Goal: Find specific page/section: Find specific page/section

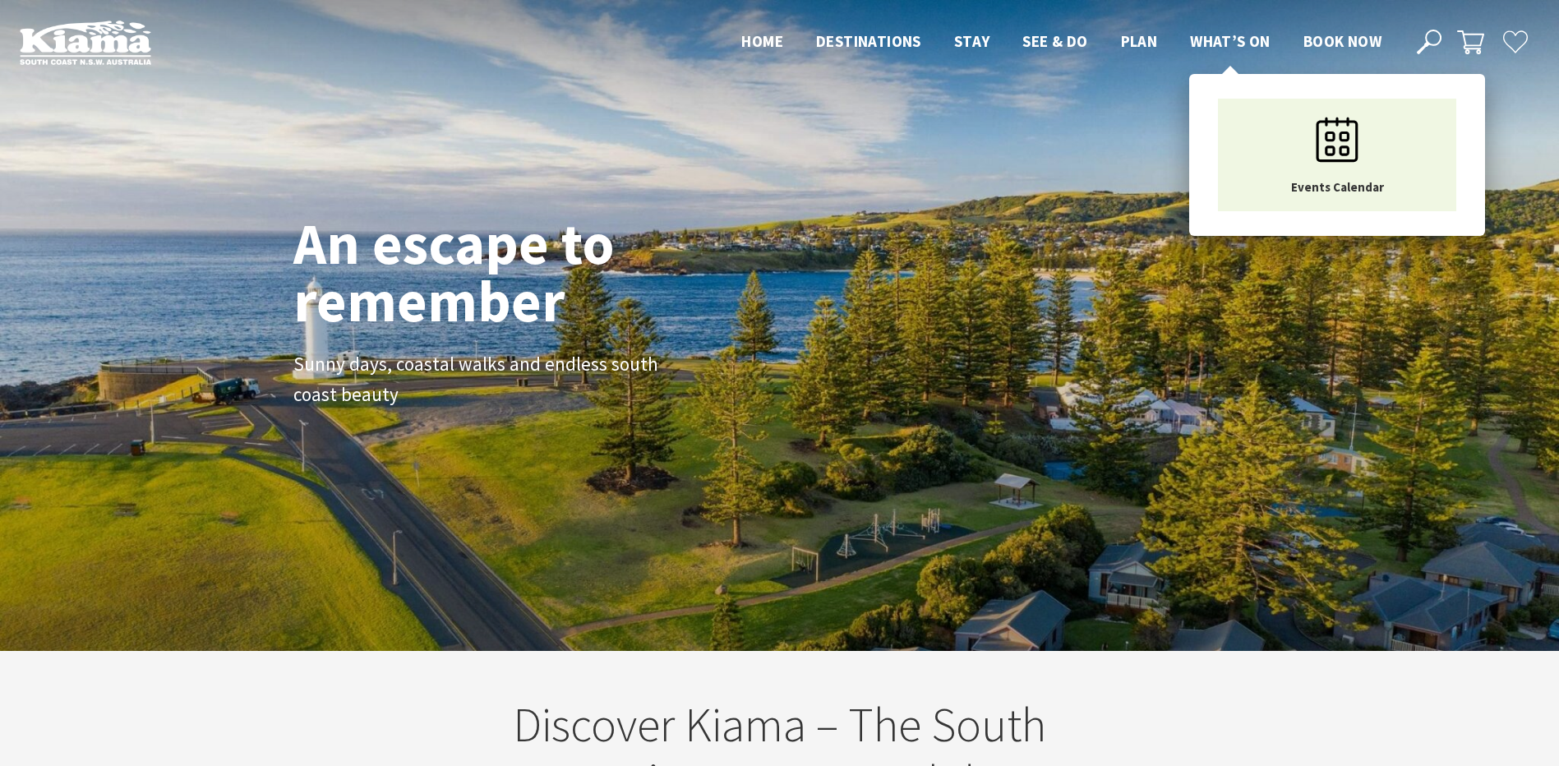
scroll to position [275, 1572]
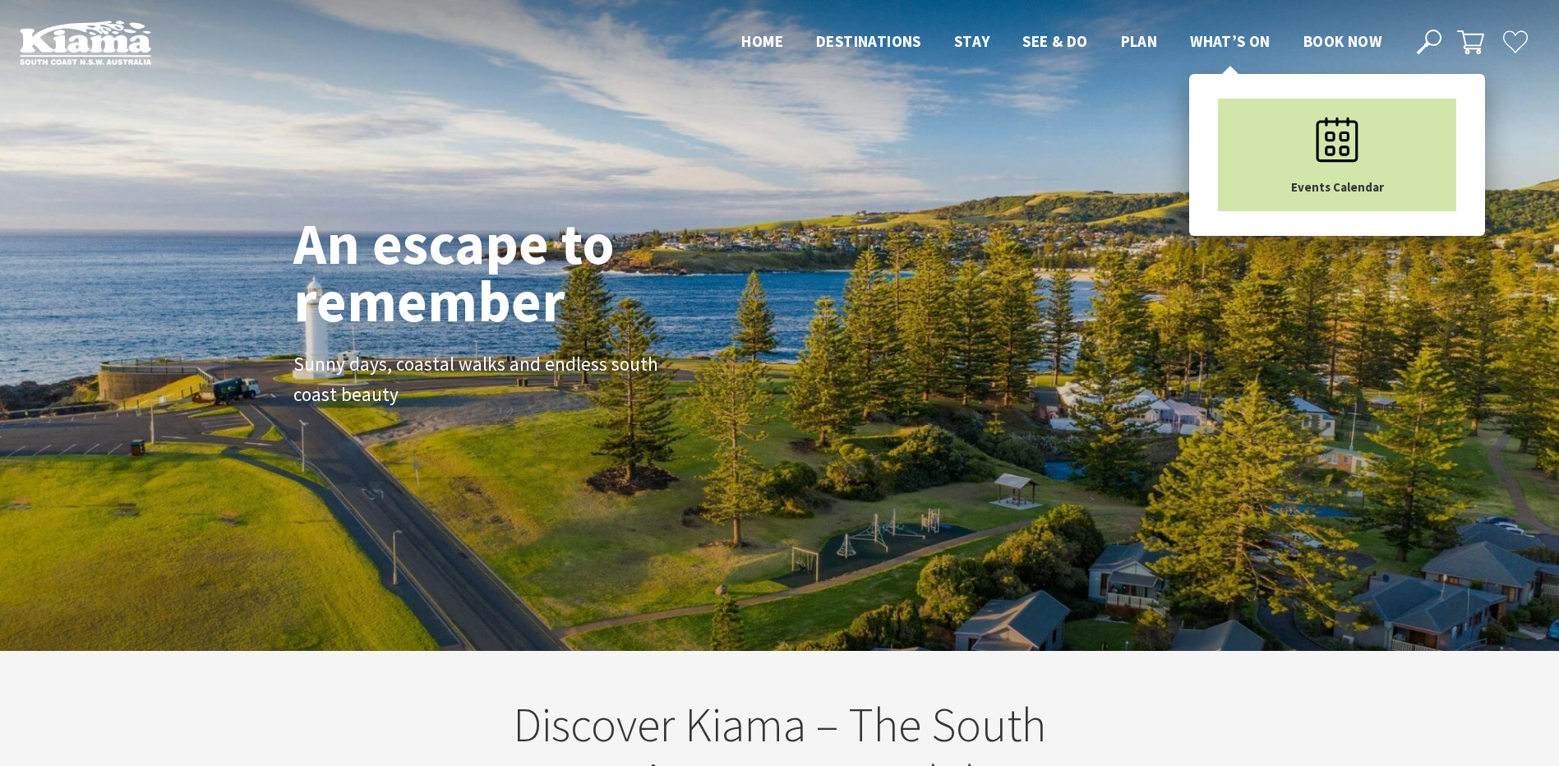
click at [1264, 121] on link "Events Calendar" at bounding box center [1337, 155] width 238 height 113
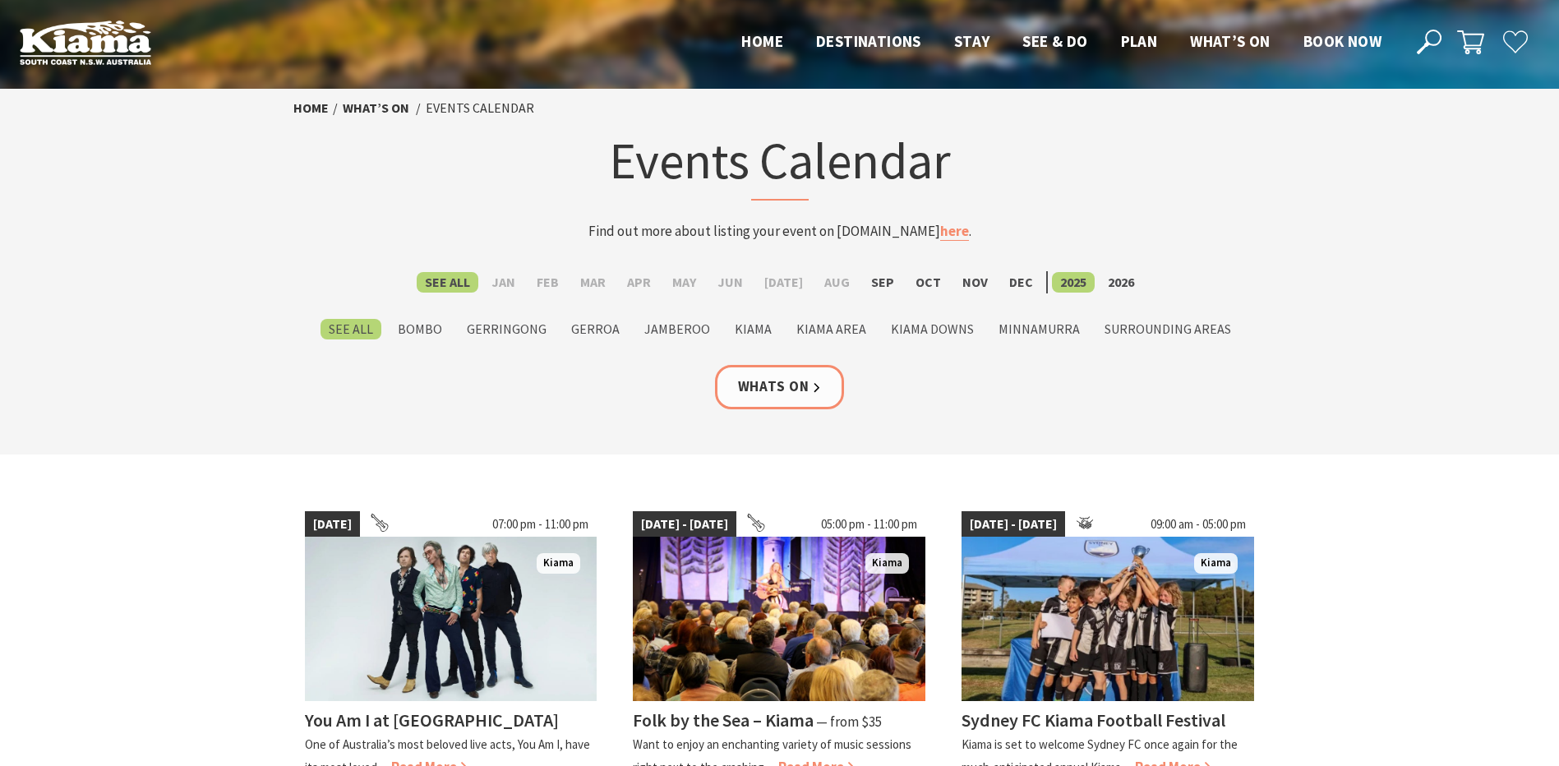
scroll to position [493, 0]
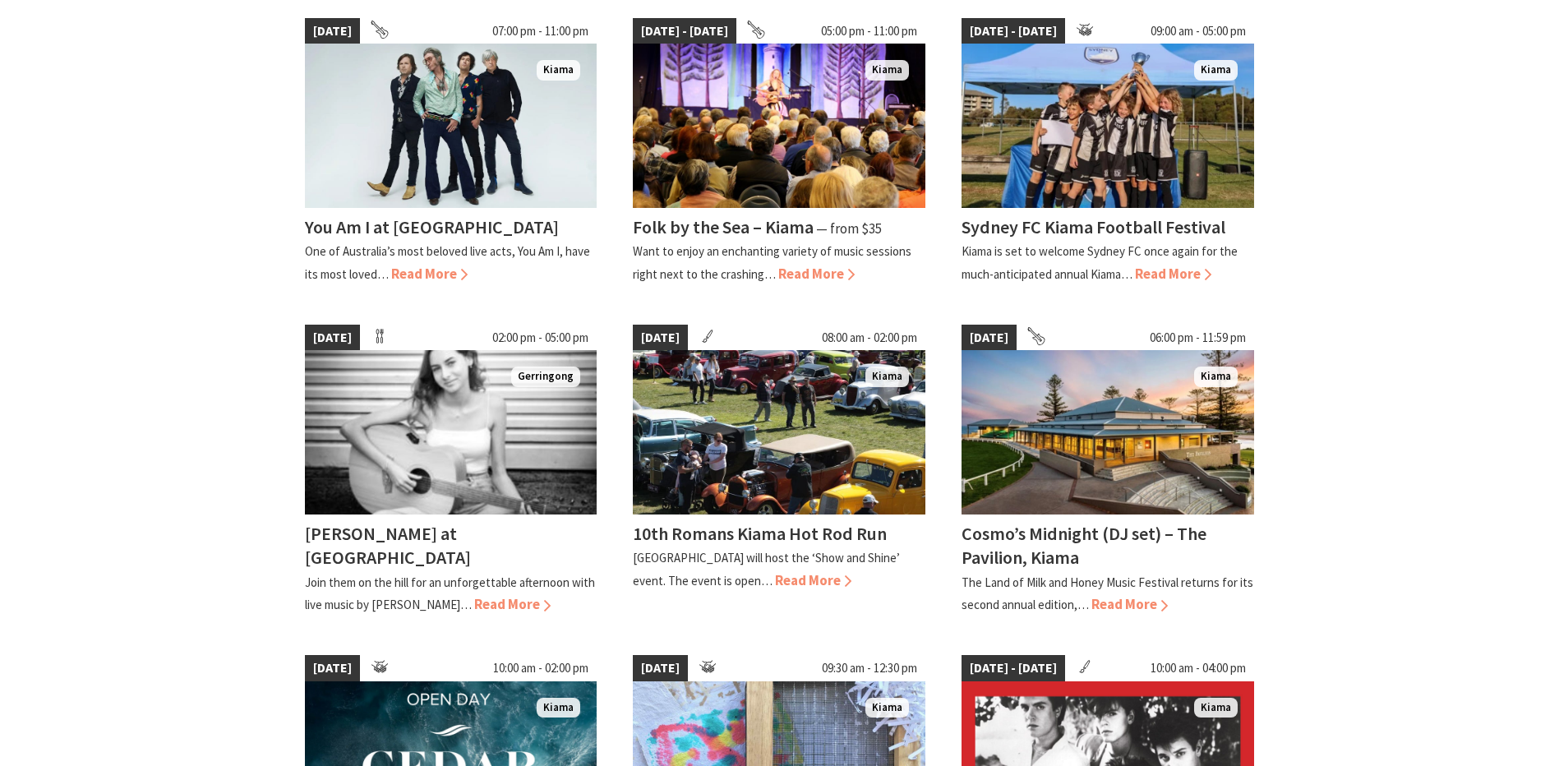
click at [1462, 132] on section "[DATE] 07:00 pm - 11:00 pm [GEOGRAPHIC_DATA] You Am I at [GEOGRAPHIC_DATA] One …" at bounding box center [779, 718] width 1559 height 1515
